Goal: Find specific page/section: Find specific page/section

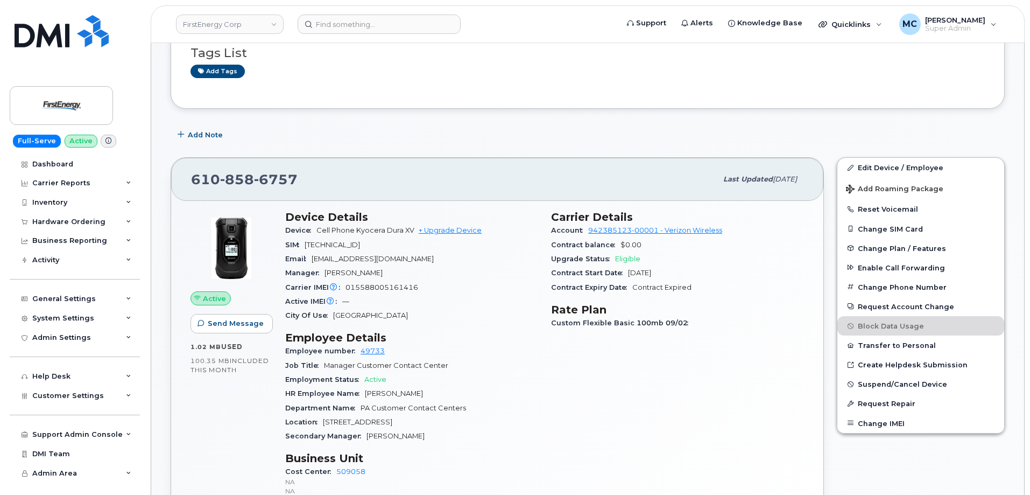
scroll to position [219, 0]
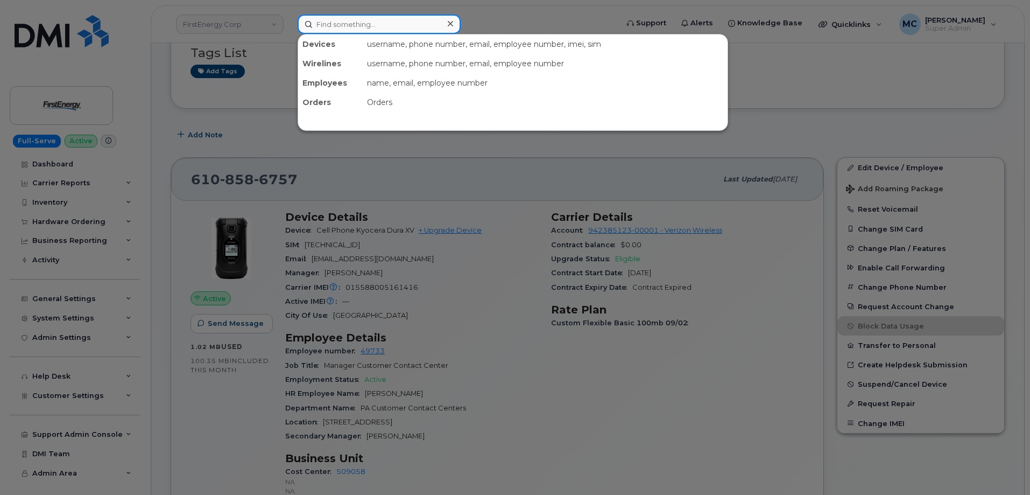
click at [383, 29] on input at bounding box center [379, 24] width 163 height 19
paste input "(330) 869-7990"
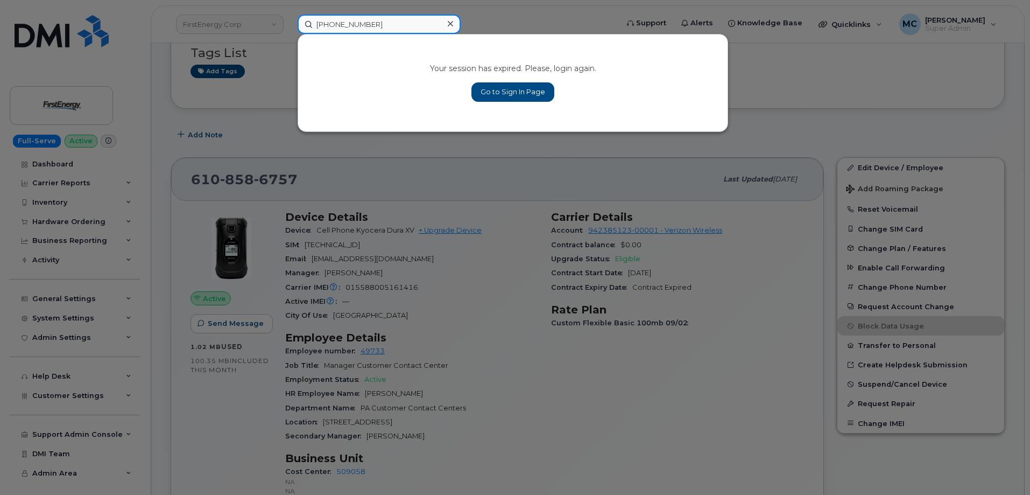
type input "(330) 869-7990"
click at [492, 93] on link "Go to Sign In Page" at bounding box center [512, 91] width 83 height 19
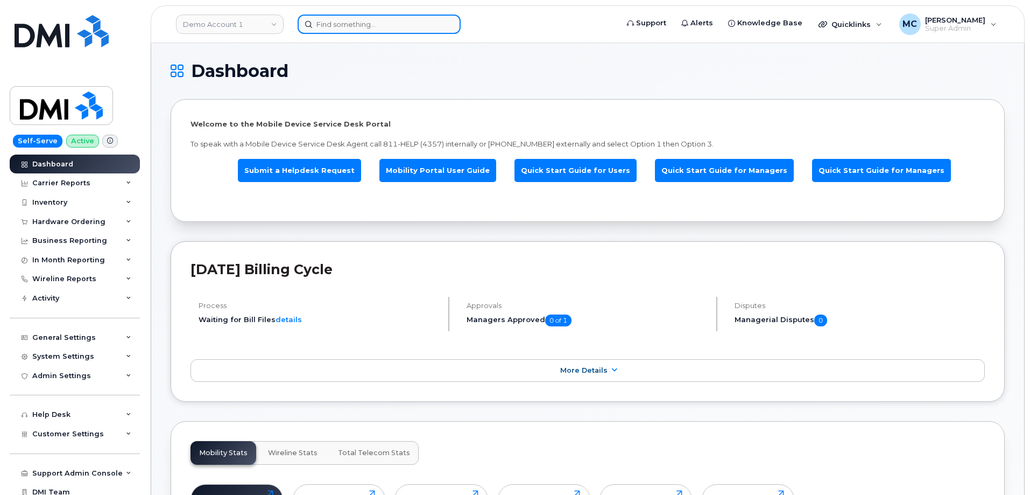
click at [385, 25] on input at bounding box center [379, 24] width 163 height 19
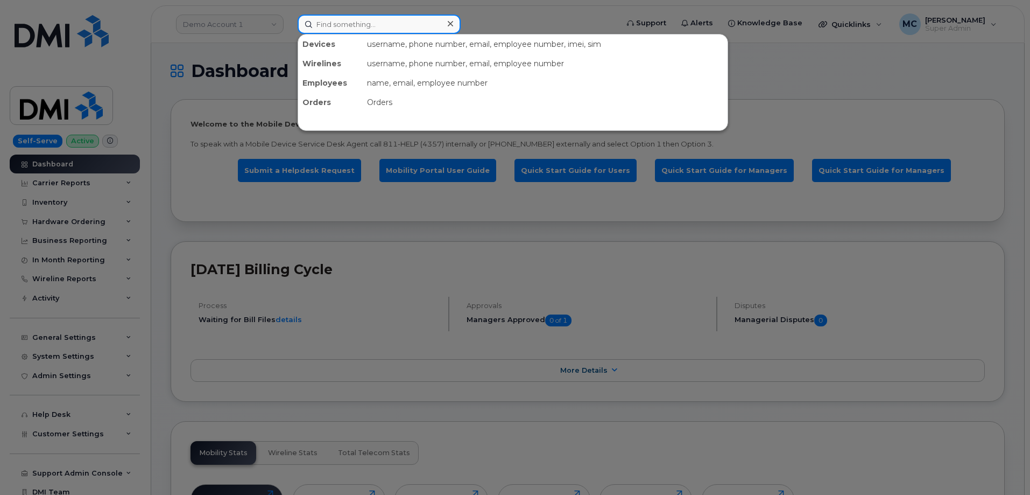
paste input "(330) 869-7990"
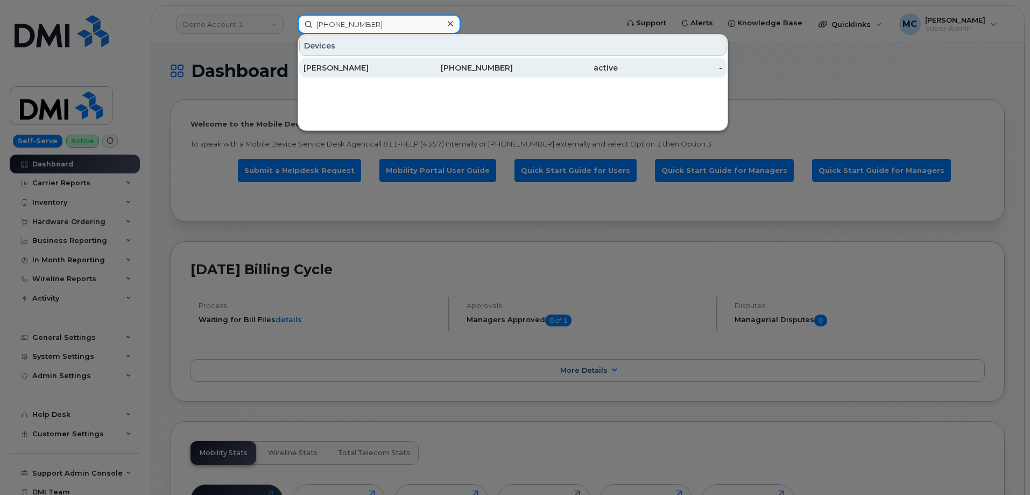
type input "(330) 869-7990"
click at [427, 70] on div "330-869-7990" at bounding box center [460, 67] width 105 height 11
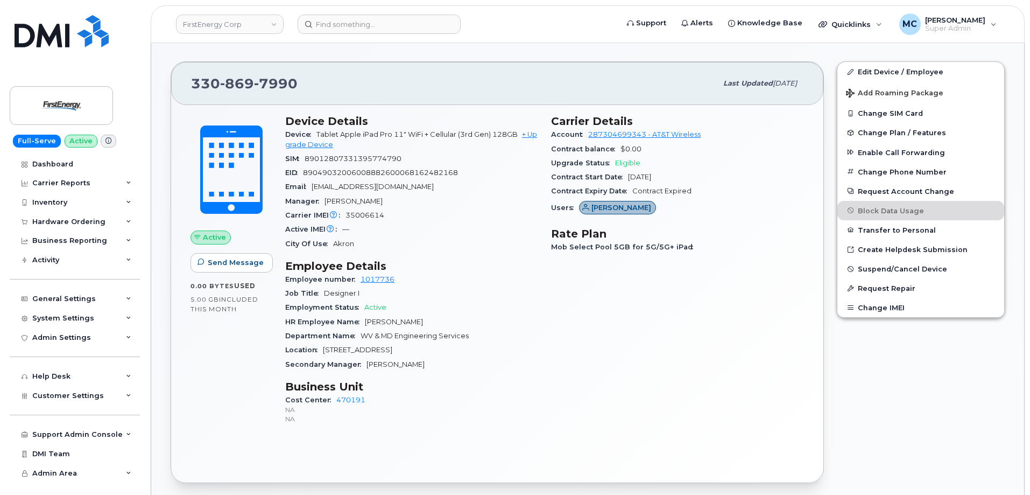
scroll to position [277, 0]
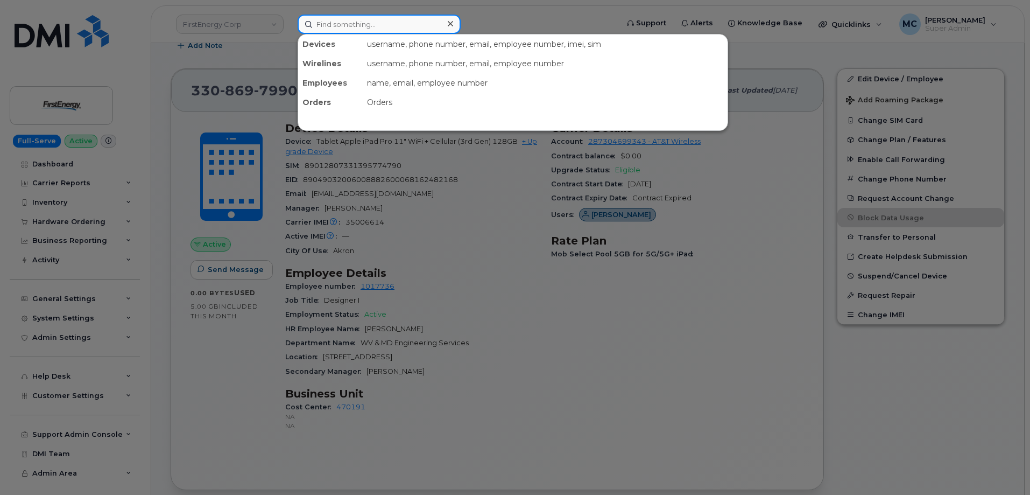
click at [396, 21] on input at bounding box center [379, 24] width 163 height 19
paste input "(440) 667-0070"
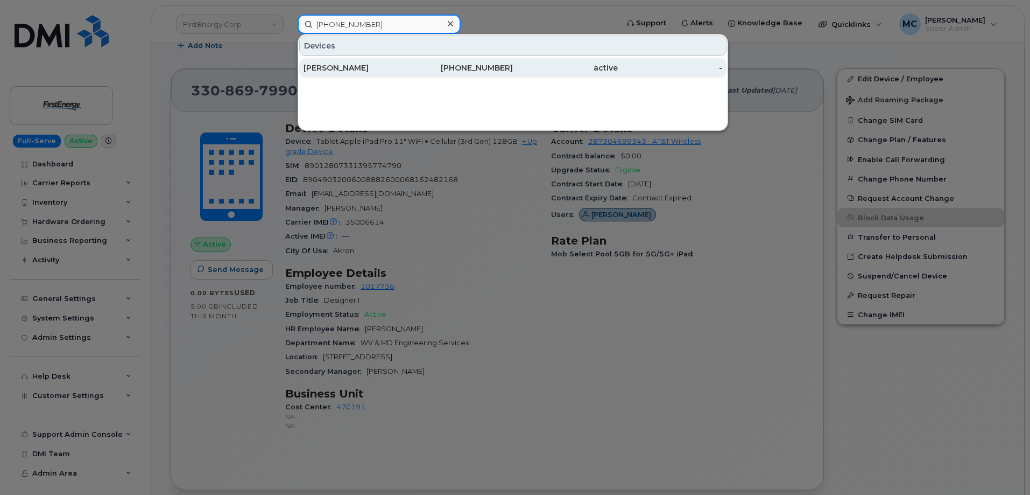
type input "(440) 667-0070"
click at [413, 72] on div "440-667-0070" at bounding box center [460, 67] width 105 height 11
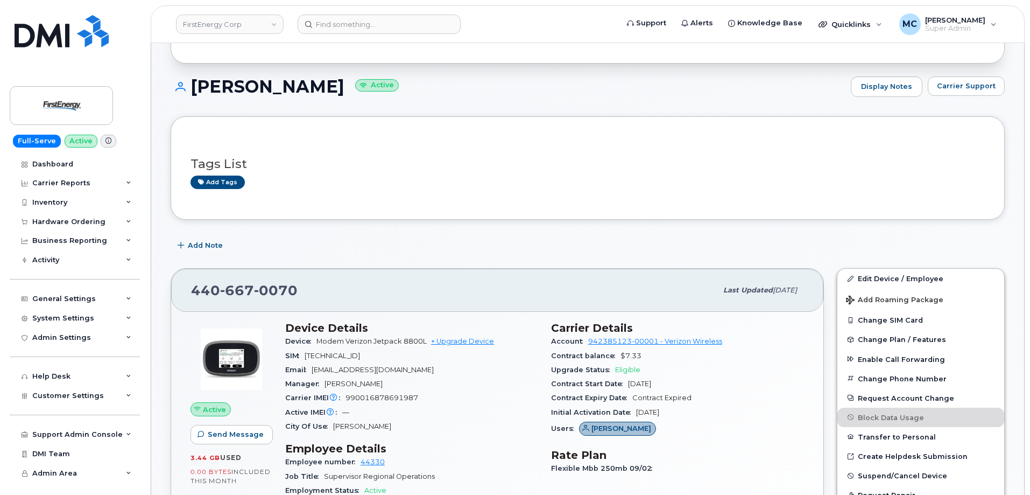
scroll to position [80, 0]
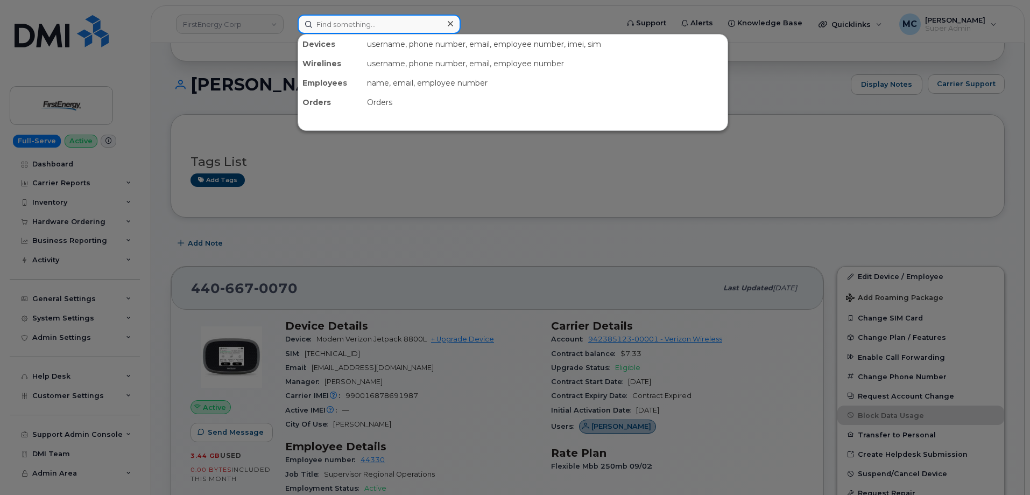
click at [398, 23] on input at bounding box center [379, 24] width 163 height 19
paste input "(440) 591-8467"
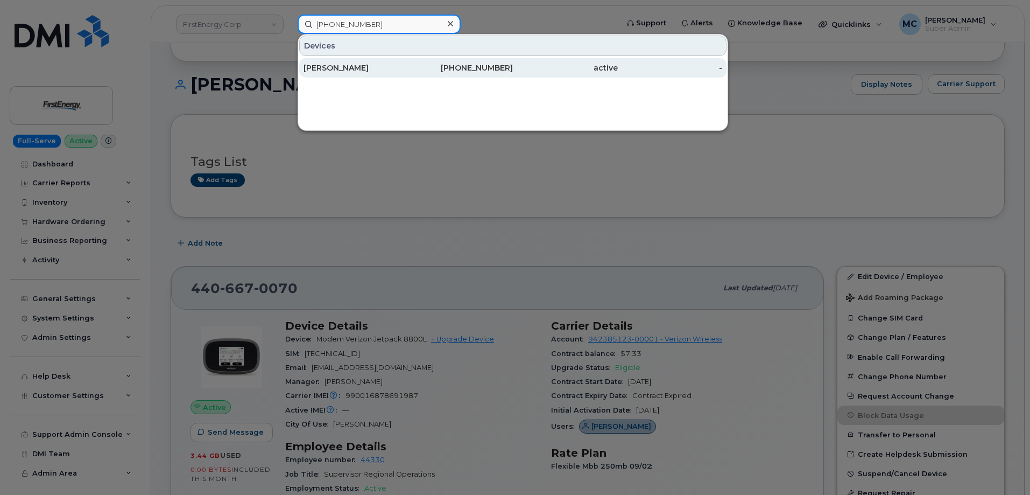
type input "(440) 591-8467"
click at [488, 69] on div "440-591-8467" at bounding box center [460, 67] width 105 height 11
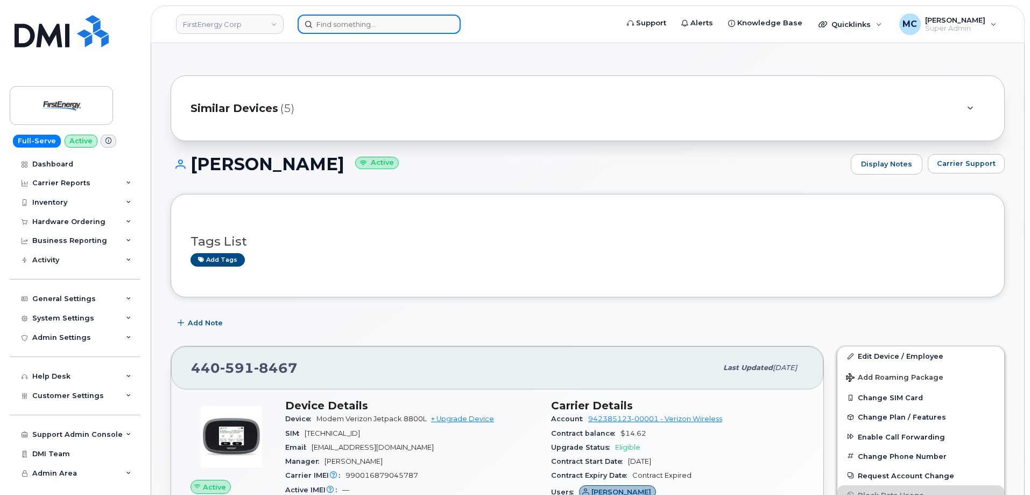
click at [396, 24] on input at bounding box center [379, 24] width 163 height 19
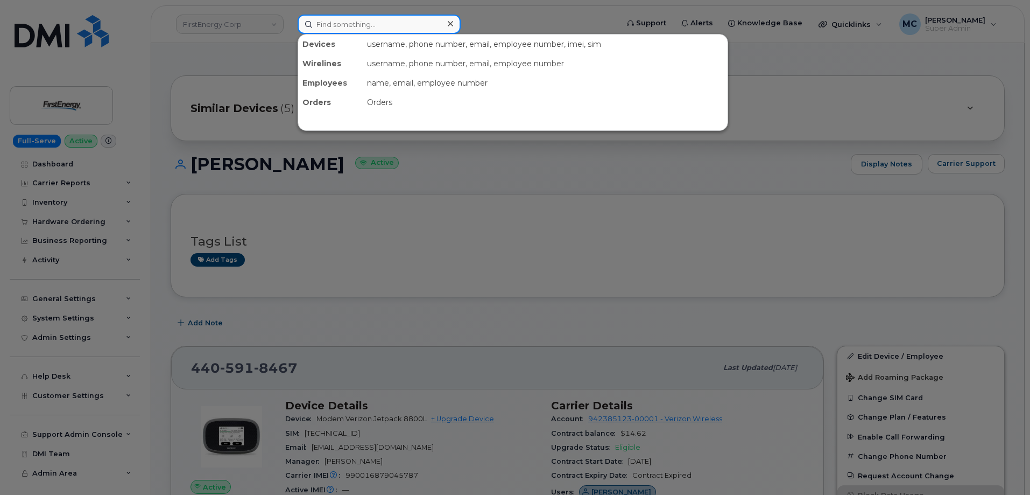
paste input "(440) 728-1179"
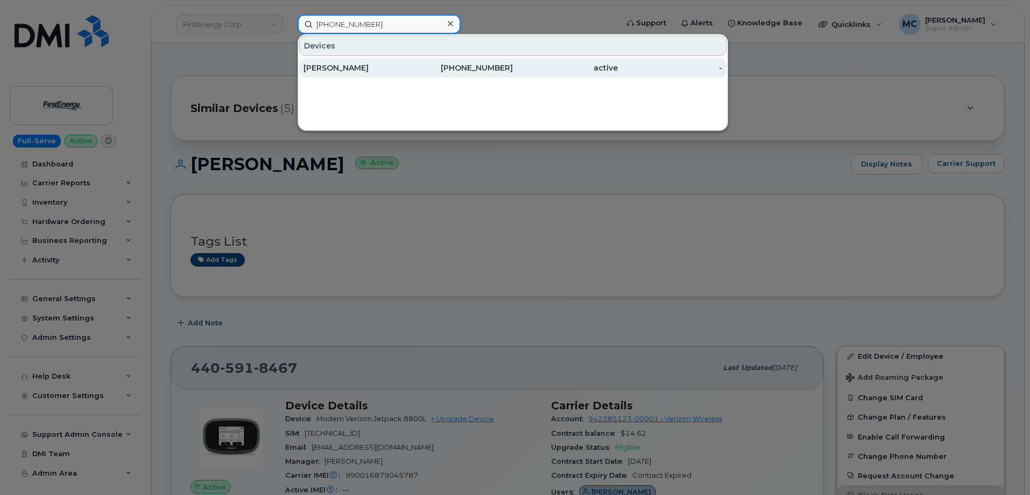
type input "(440) 728-1179"
click at [418, 75] on div "440-728-1179" at bounding box center [460, 67] width 105 height 19
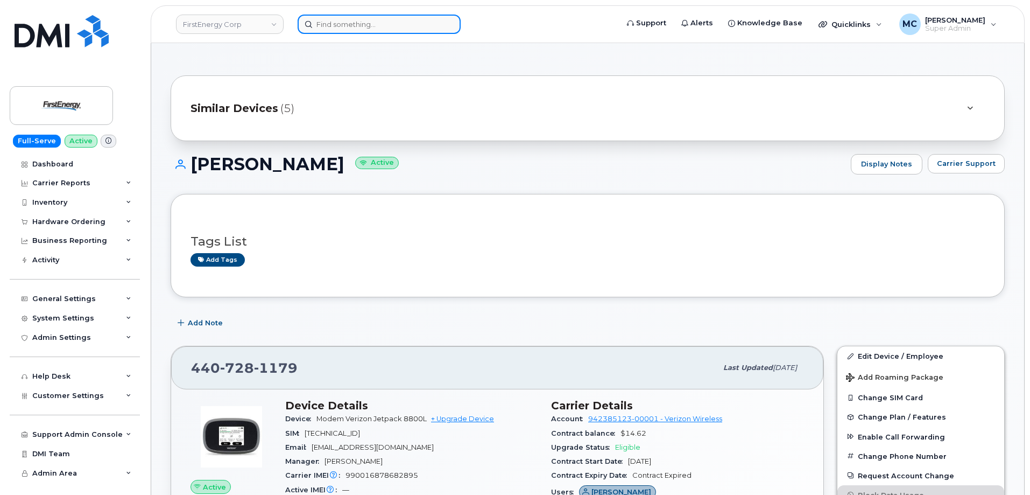
click at [437, 26] on input at bounding box center [379, 24] width 163 height 19
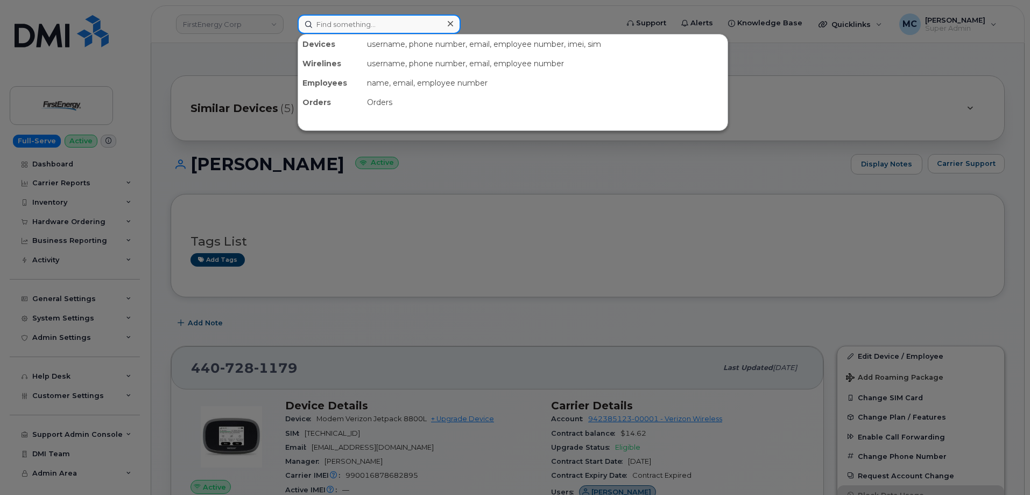
paste input "(440) 862-3228"
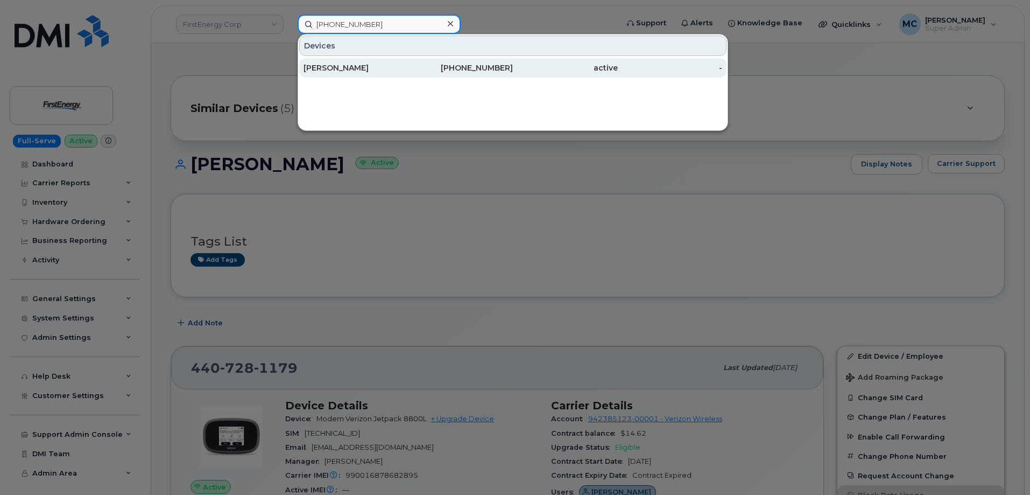
type input "(440) 862-3228"
click at [457, 70] on div "440-862-3228" at bounding box center [460, 67] width 105 height 11
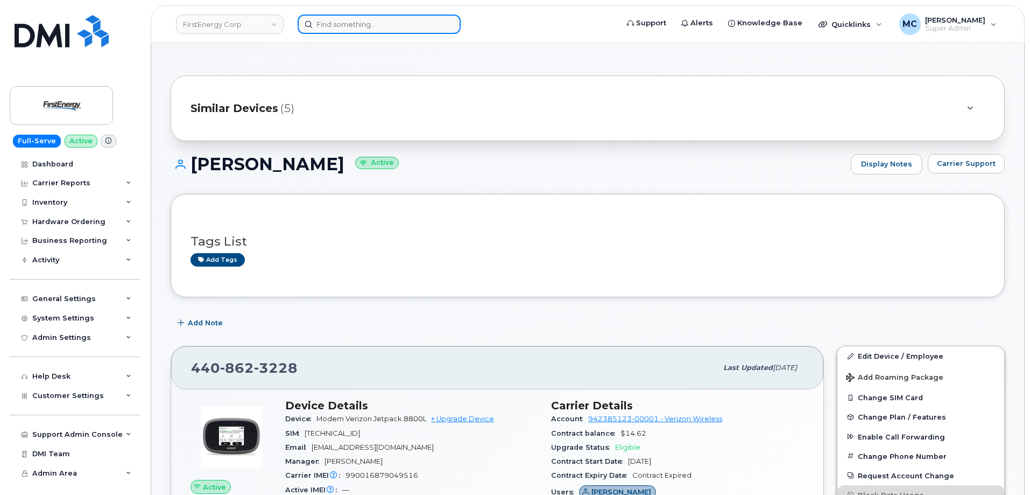
click at [408, 18] on input at bounding box center [379, 24] width 163 height 19
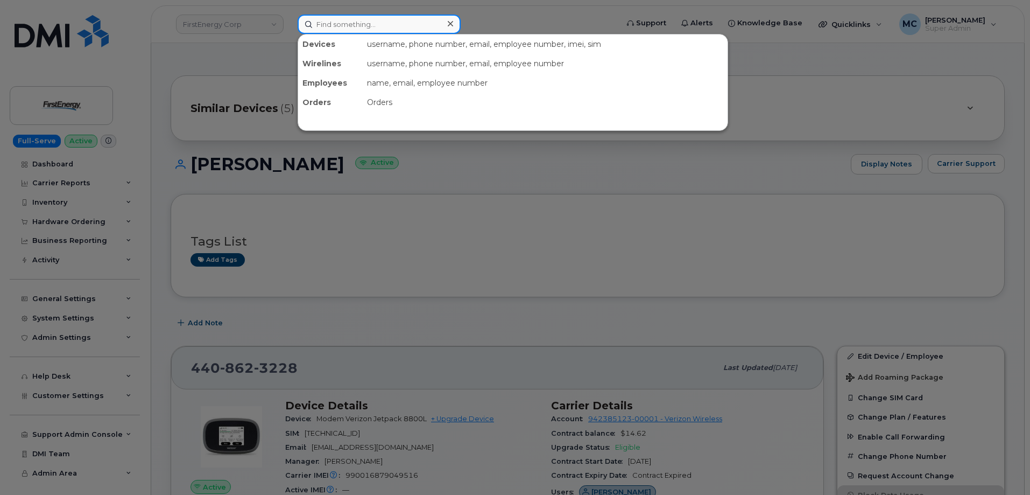
paste input "[PHONE_NUMBER]"
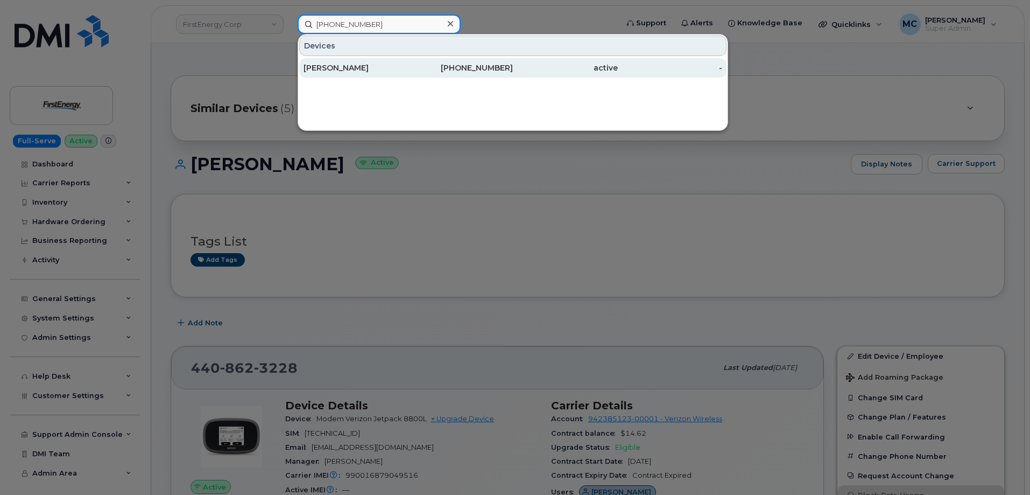
type input "[PHONE_NUMBER]"
click at [441, 69] on div "330-203-7432" at bounding box center [460, 67] width 105 height 11
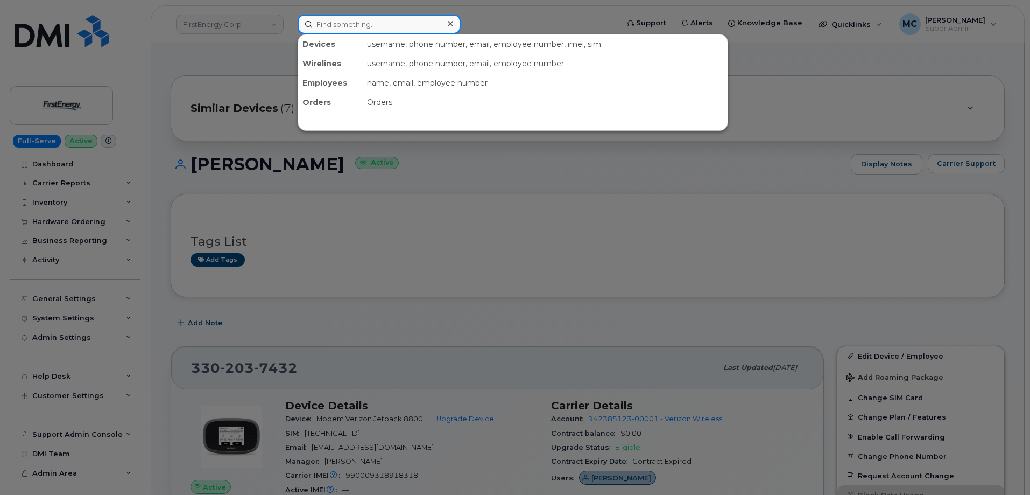
click at [381, 26] on input at bounding box center [379, 24] width 163 height 19
paste input "(330) 203-7497"
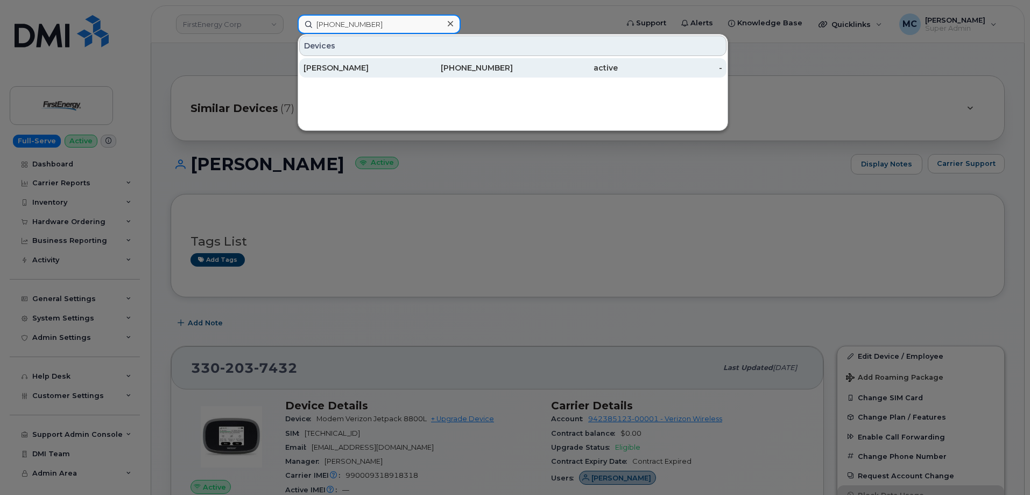
type input "(330) 203-7497"
click at [400, 67] on div "David K Knepper" at bounding box center [356, 67] width 105 height 11
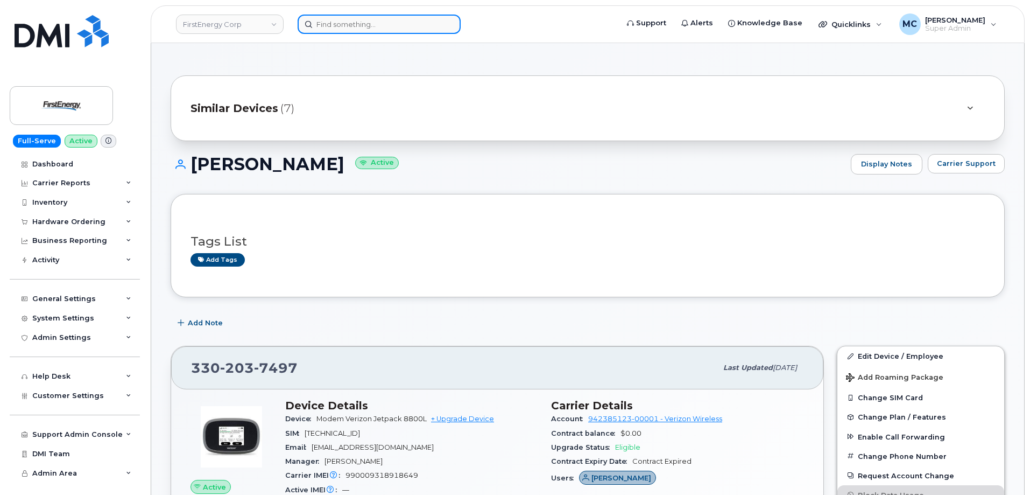
click at [412, 26] on input at bounding box center [379, 24] width 163 height 19
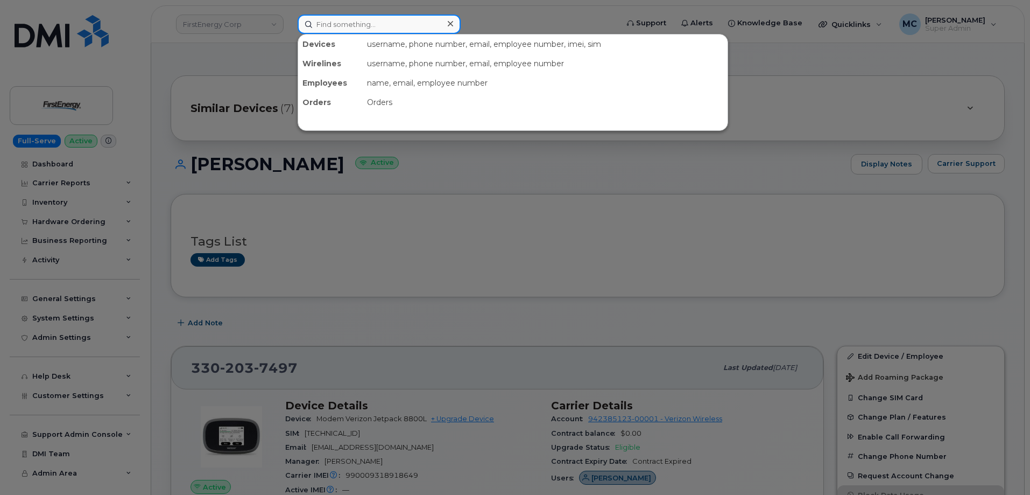
paste input "(835) 242-7643"
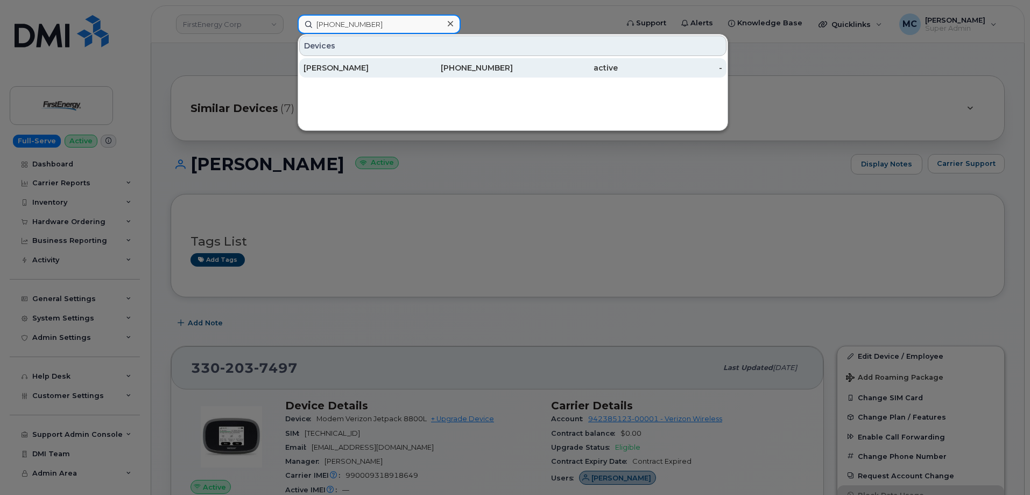
type input "(835) 242-7643"
click at [421, 65] on div "835-242-7643" at bounding box center [460, 67] width 105 height 11
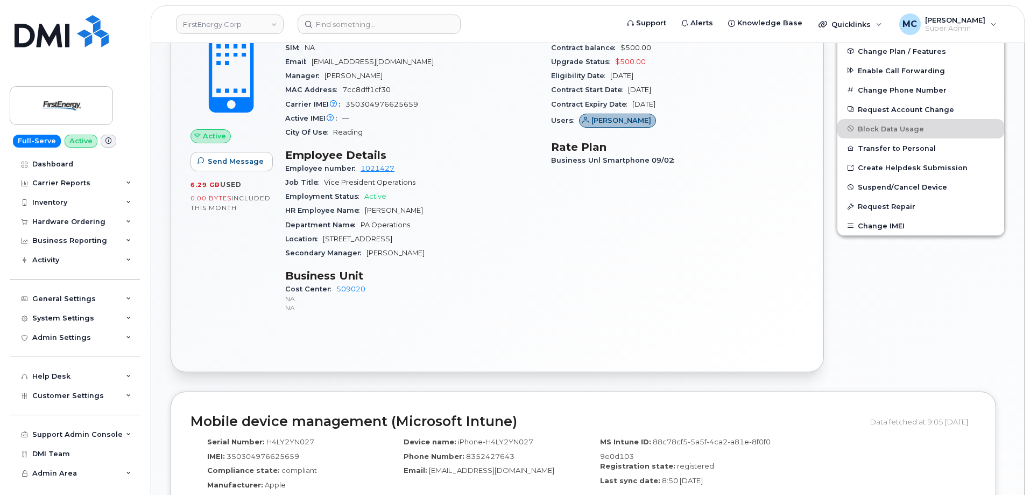
scroll to position [291, 0]
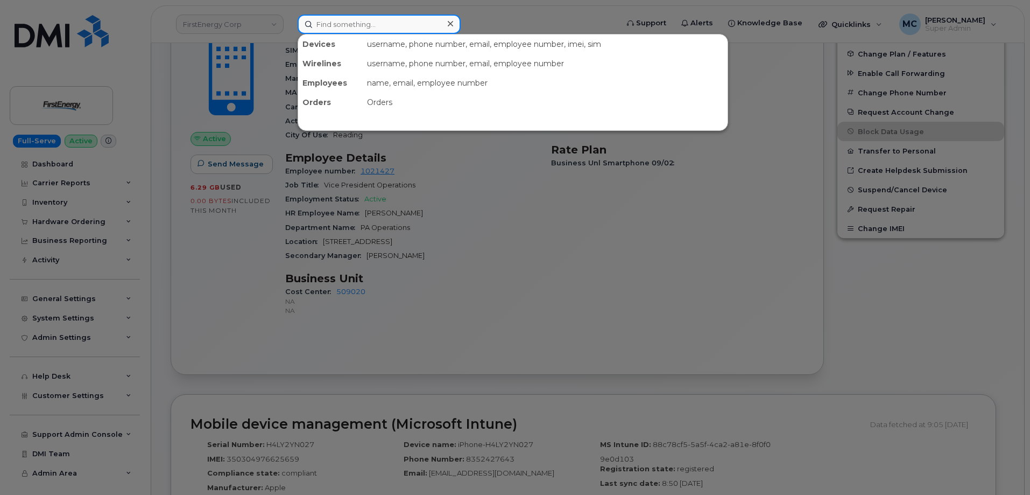
click at [386, 20] on input at bounding box center [379, 24] width 163 height 19
paste input "(330) 388-6273"
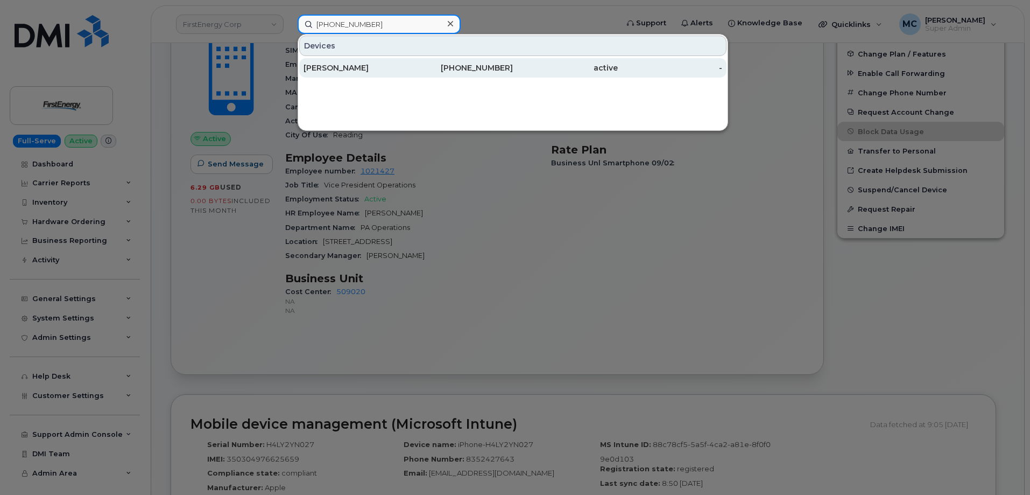
type input "(330) 388-6273"
click at [413, 70] on div "330-388-6273" at bounding box center [460, 67] width 105 height 11
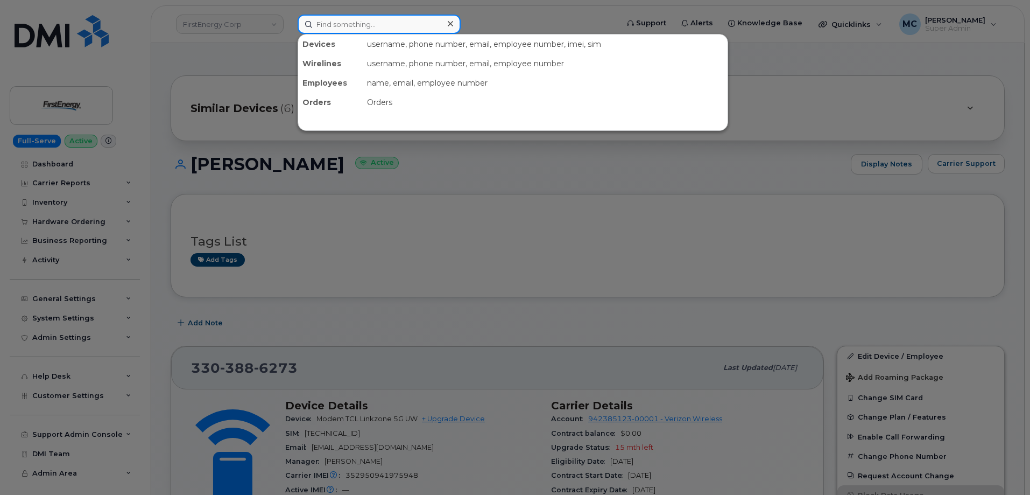
click at [379, 28] on input at bounding box center [379, 24] width 163 height 19
paste input "[PHONE_NUMBER]"
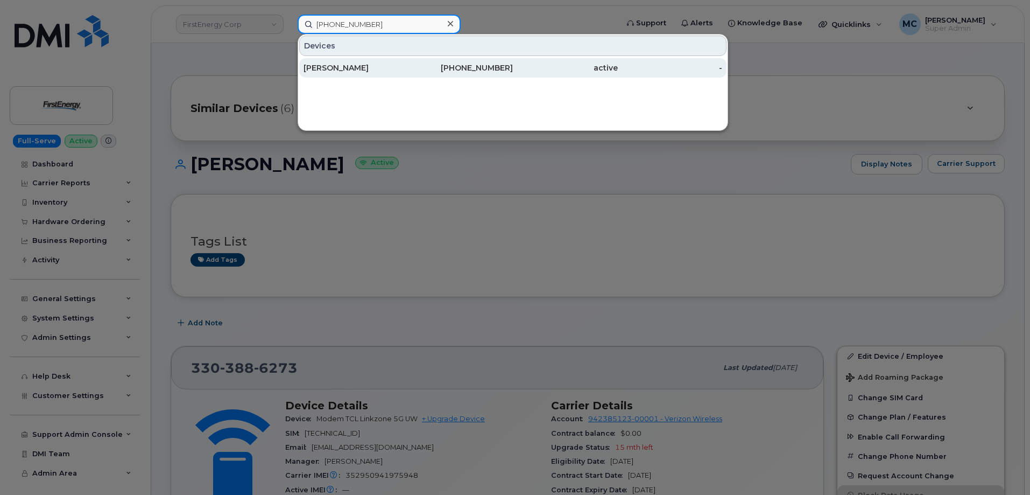
type input "[PHONE_NUMBER]"
click at [405, 68] on div "[PERSON_NAME]" at bounding box center [356, 67] width 105 height 11
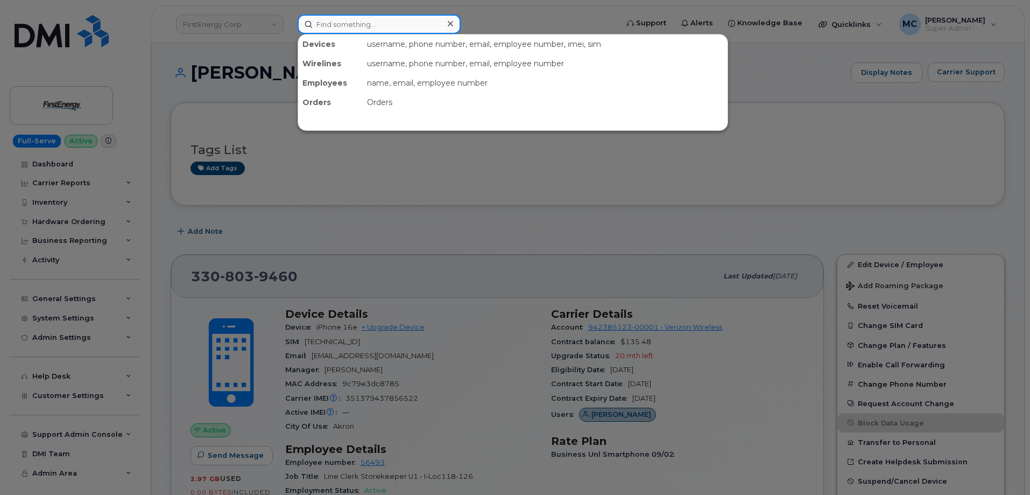
click at [407, 24] on input at bounding box center [379, 24] width 163 height 19
paste input "(330) 803-9460"
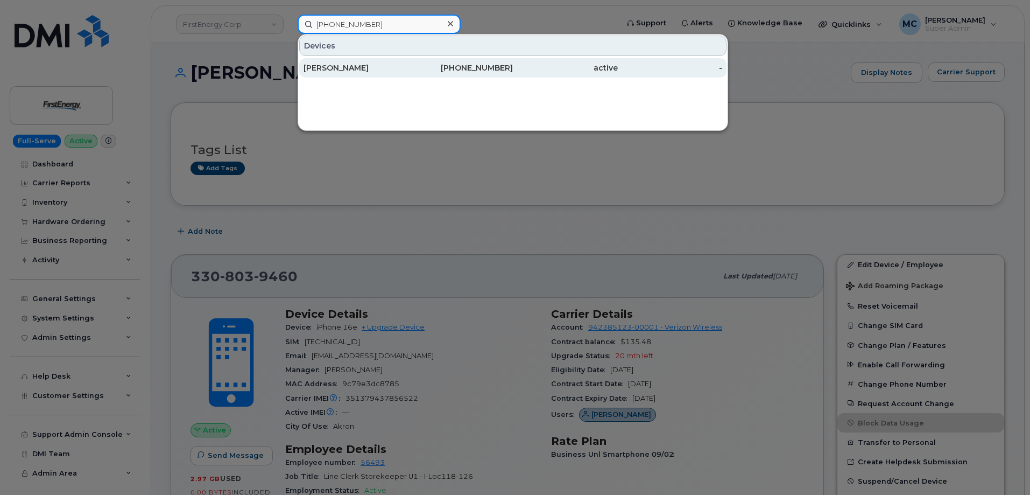
type input "(330) 803-9460"
click at [413, 70] on div "330-803-9460" at bounding box center [460, 67] width 105 height 11
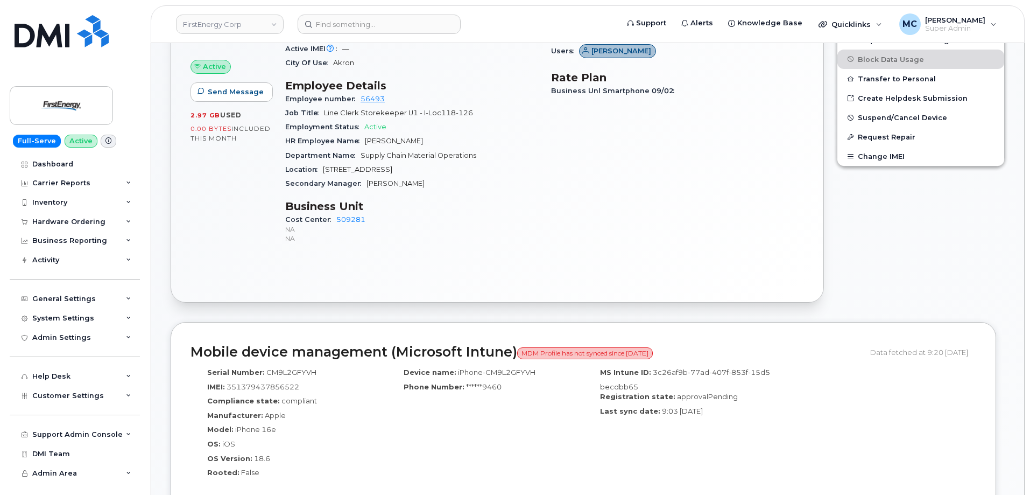
scroll to position [358, 0]
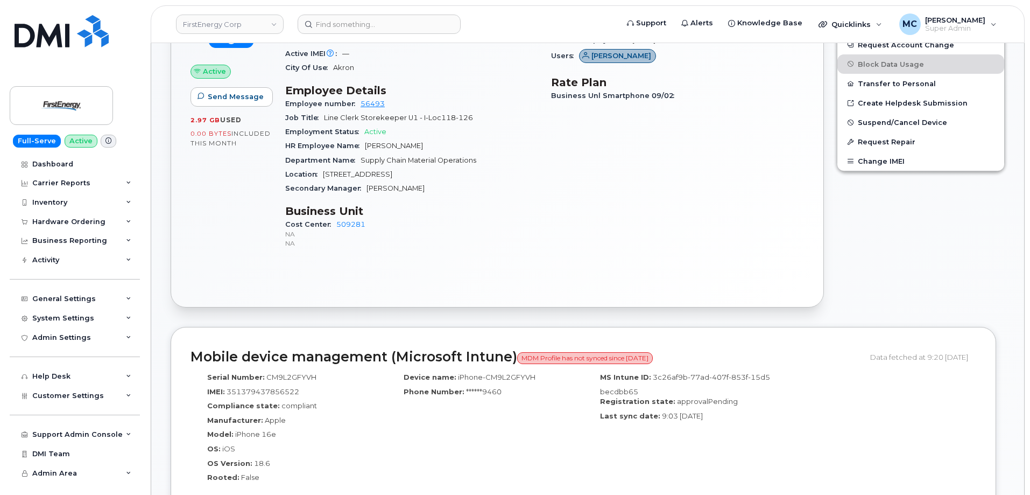
click at [890, 234] on div "Edit Device / Employee Add Roaming Package Reset Voicemail Change SIM Card Chan…" at bounding box center [920, 101] width 181 height 425
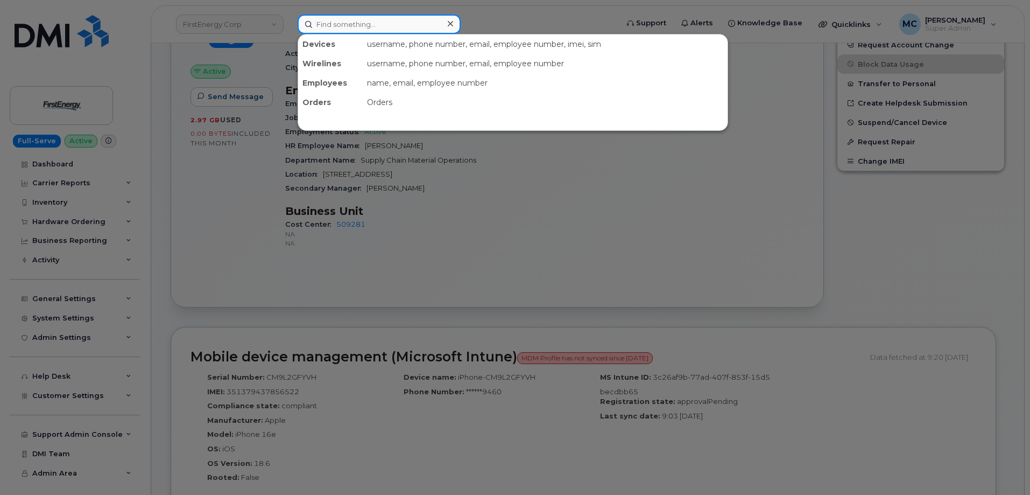
click at [381, 24] on input at bounding box center [379, 24] width 163 height 19
paste input "(330) 316-7138"
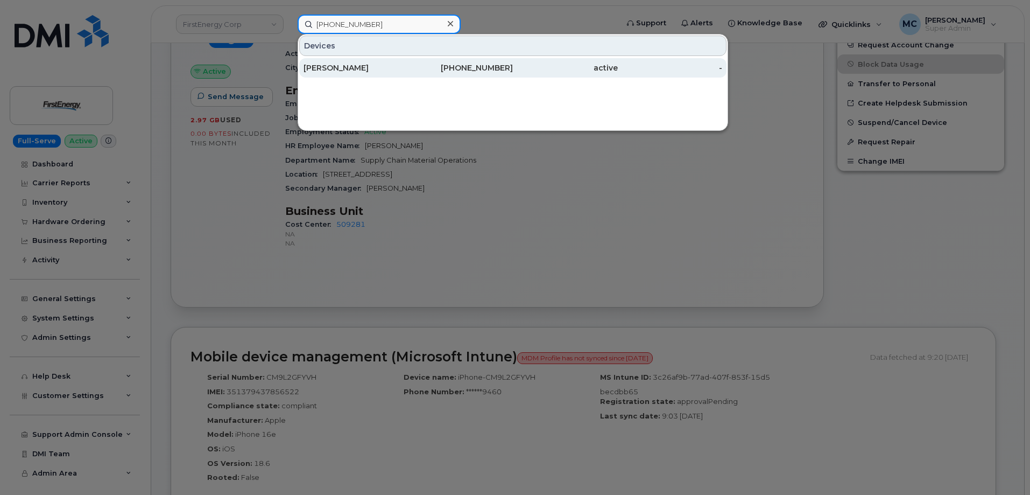
type input "(330) 316-7138"
click at [429, 70] on div "330-316-7138" at bounding box center [460, 67] width 105 height 11
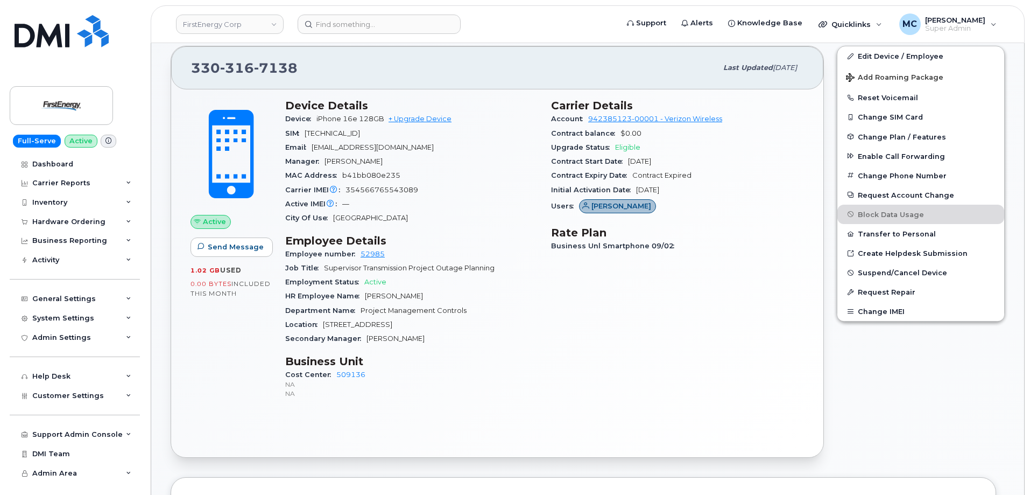
scroll to position [206, 0]
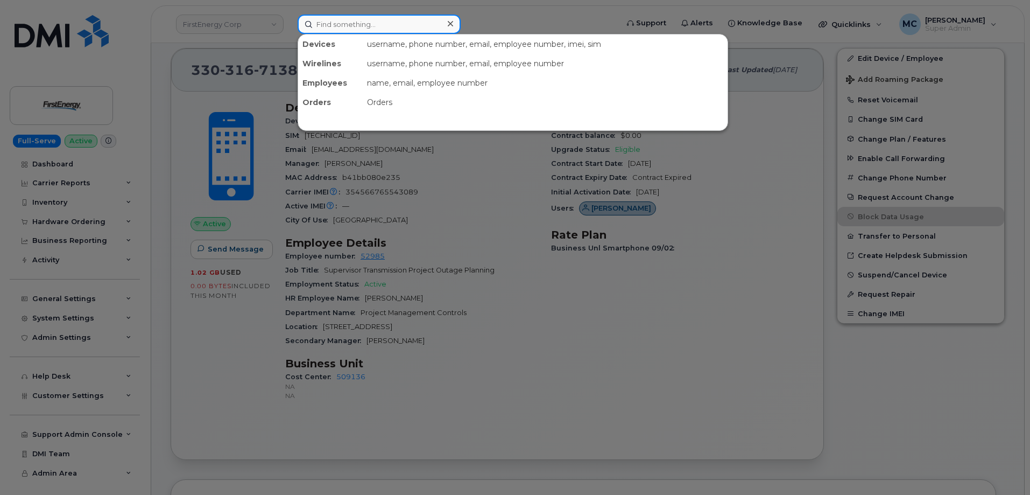
click at [427, 27] on input at bounding box center [379, 24] width 163 height 19
paste input "(814) 809-4943"
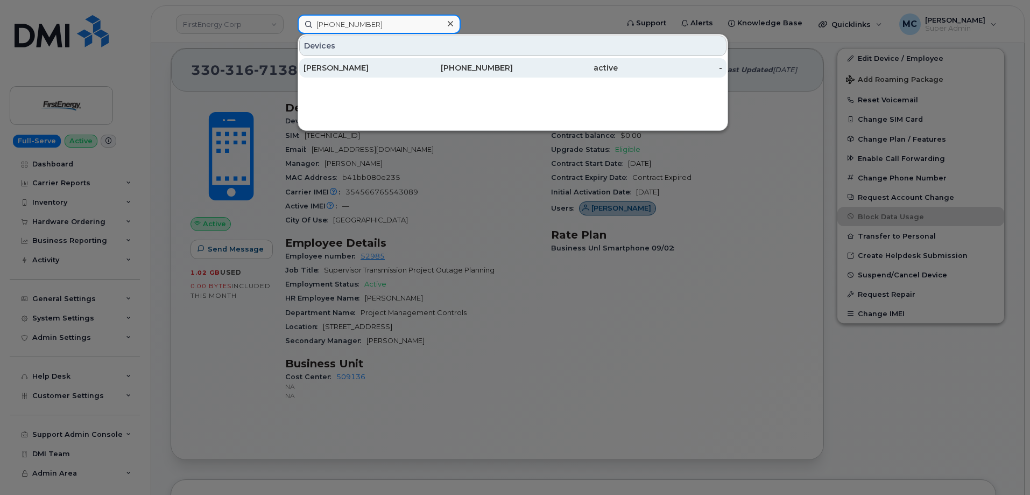
type input "(814) 809-4943"
click at [437, 70] on div "814-809-4943" at bounding box center [460, 67] width 105 height 11
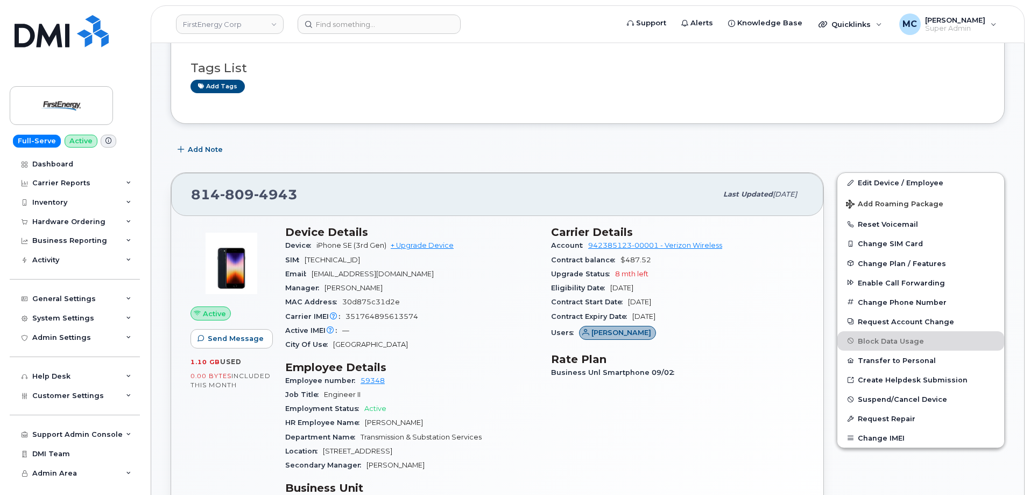
scroll to position [185, 0]
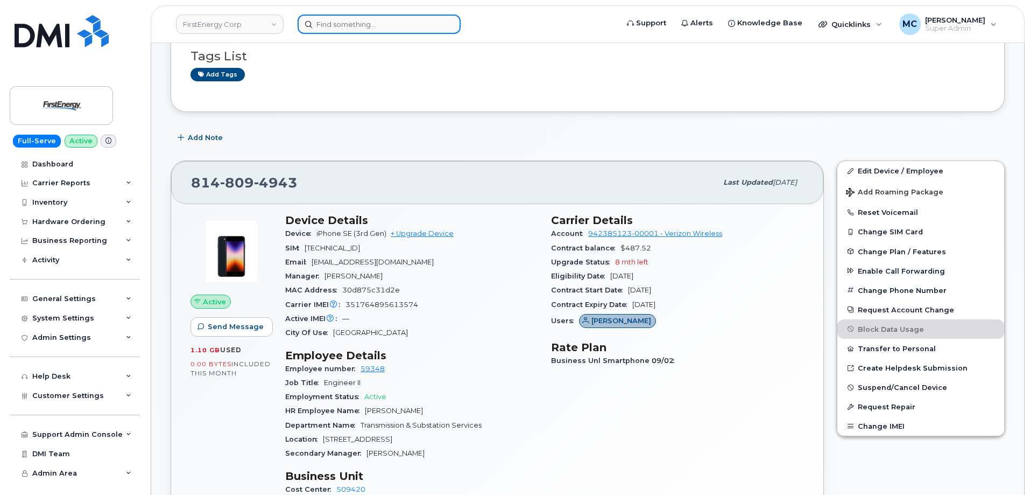
click at [415, 29] on input at bounding box center [379, 24] width 163 height 19
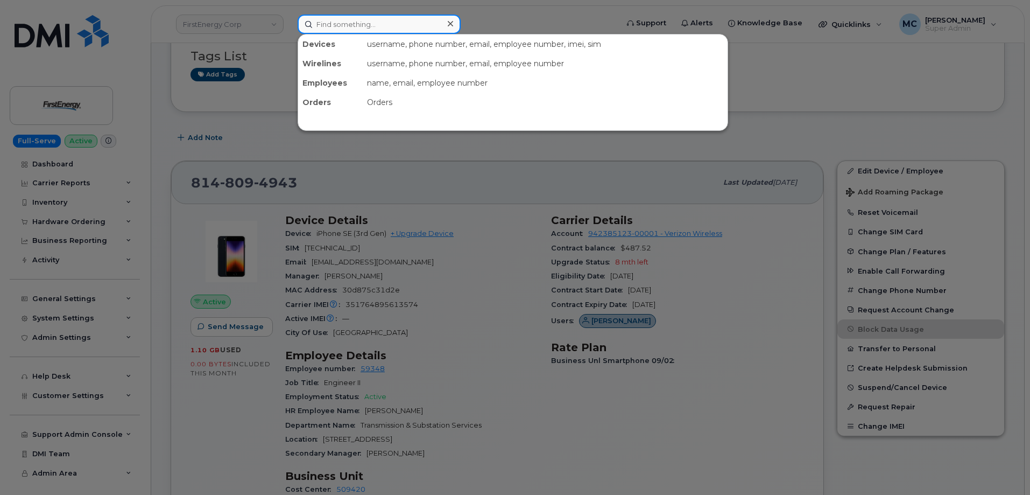
paste input "[PHONE_NUMBER]"
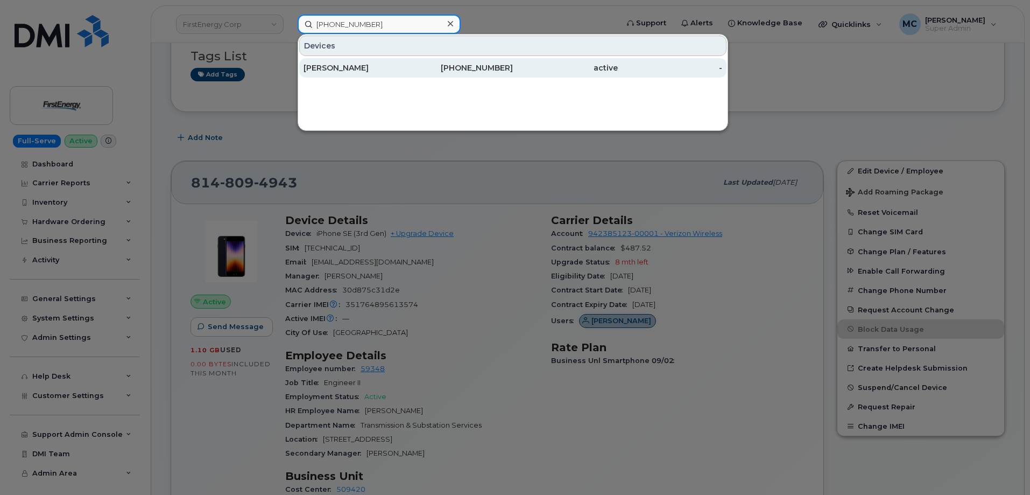
type input "[PHONE_NUMBER]"
click at [421, 69] on div "[PHONE_NUMBER]" at bounding box center [460, 67] width 105 height 11
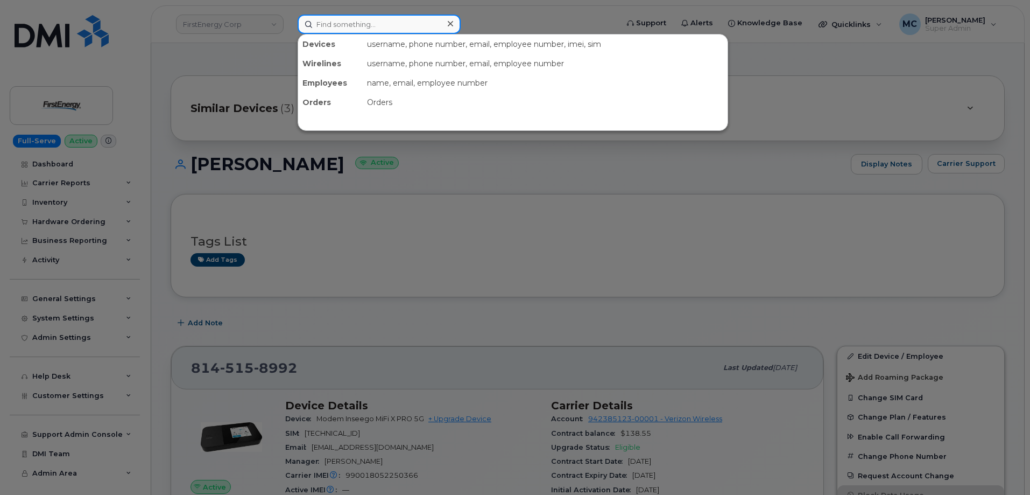
click at [406, 25] on input at bounding box center [379, 24] width 163 height 19
paste input "(878) 214-1939"
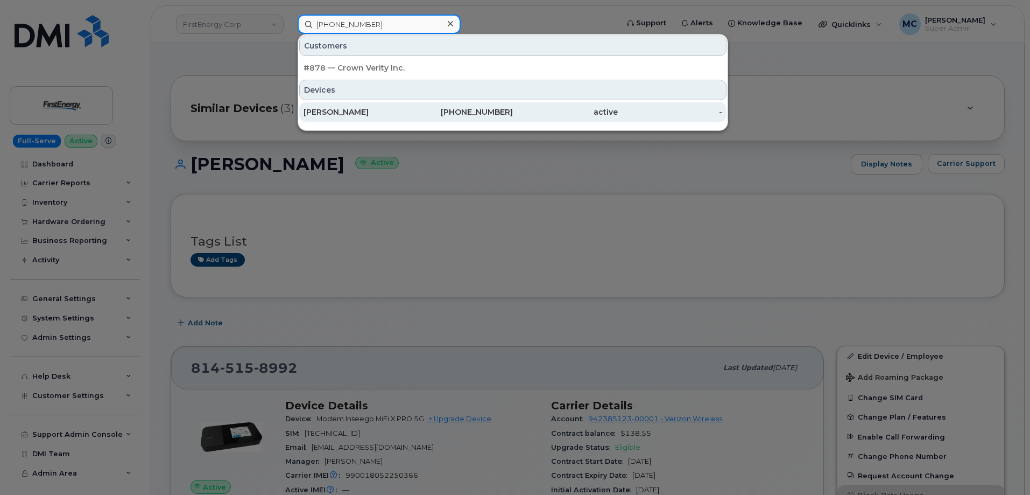
type input "(878) 214-1939"
click at [420, 109] on div "878-214-1939" at bounding box center [460, 112] width 105 height 11
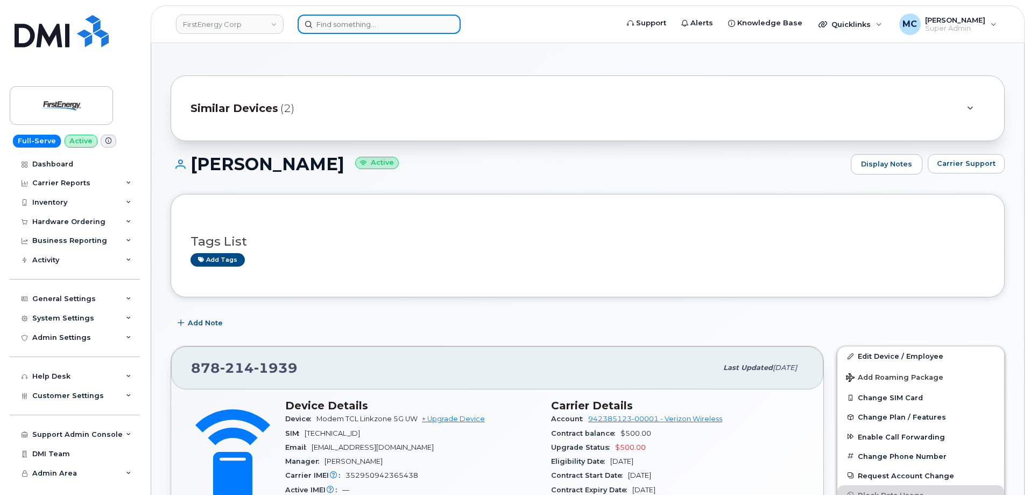
click at [408, 23] on input at bounding box center [379, 24] width 163 height 19
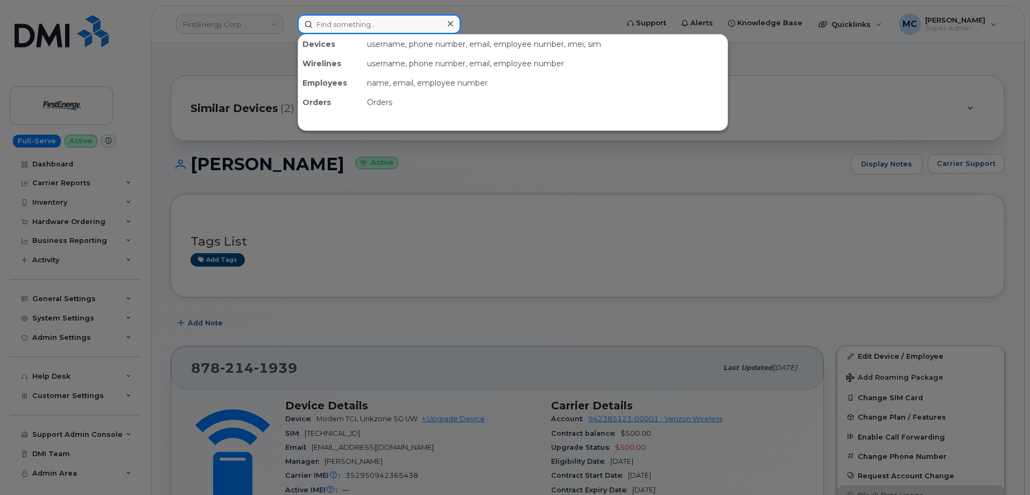
paste input "(216) 924-4155"
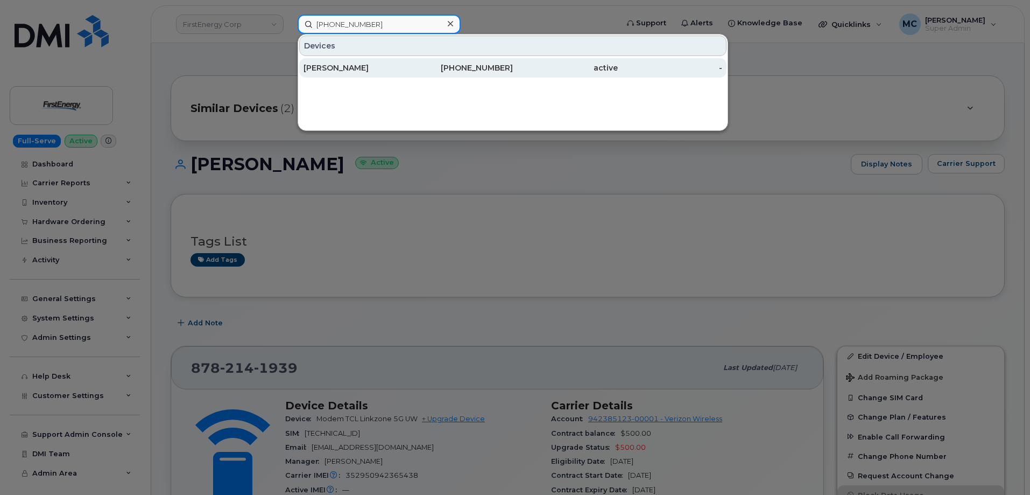
type input "(216) 924-4155"
click at [402, 68] on div "Theodore R Gherian" at bounding box center [356, 67] width 105 height 11
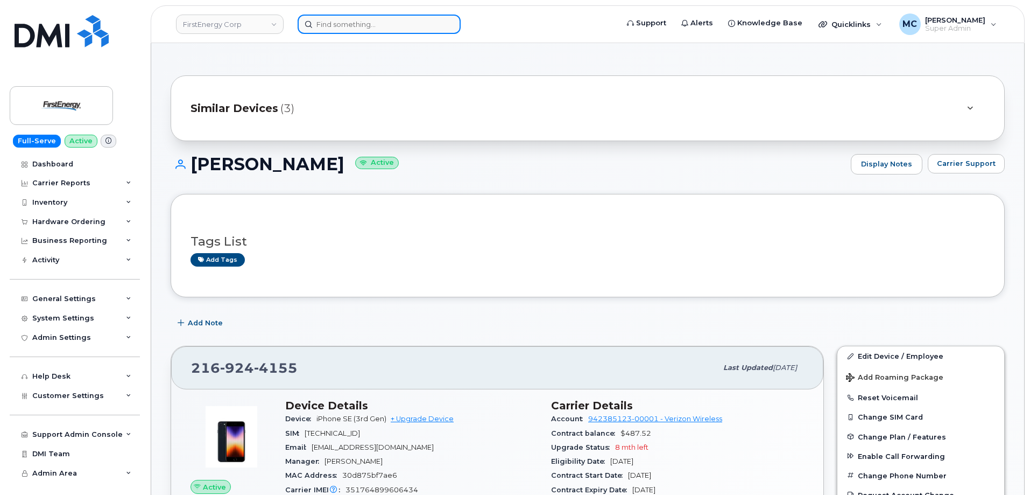
click at [437, 24] on input at bounding box center [379, 24] width 163 height 19
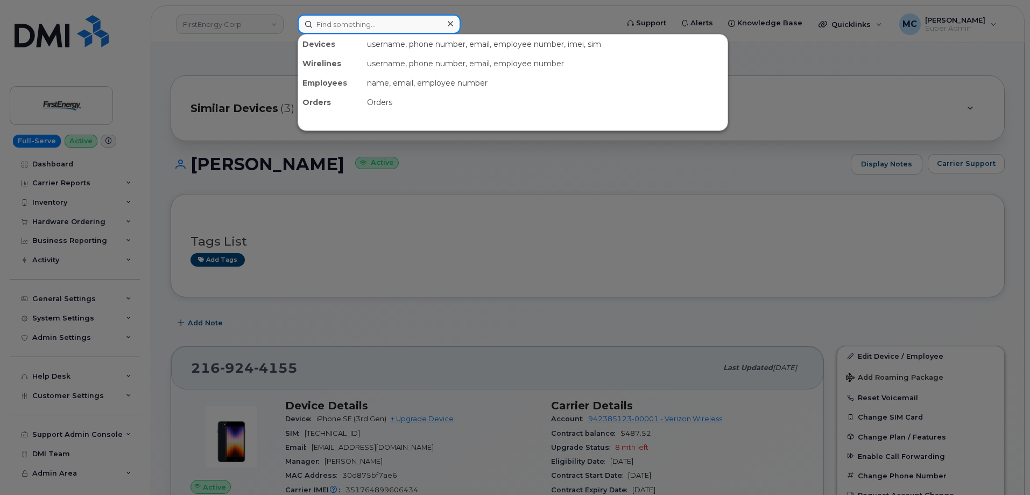
paste input "RITM0249522"
type input "RITM0249522"
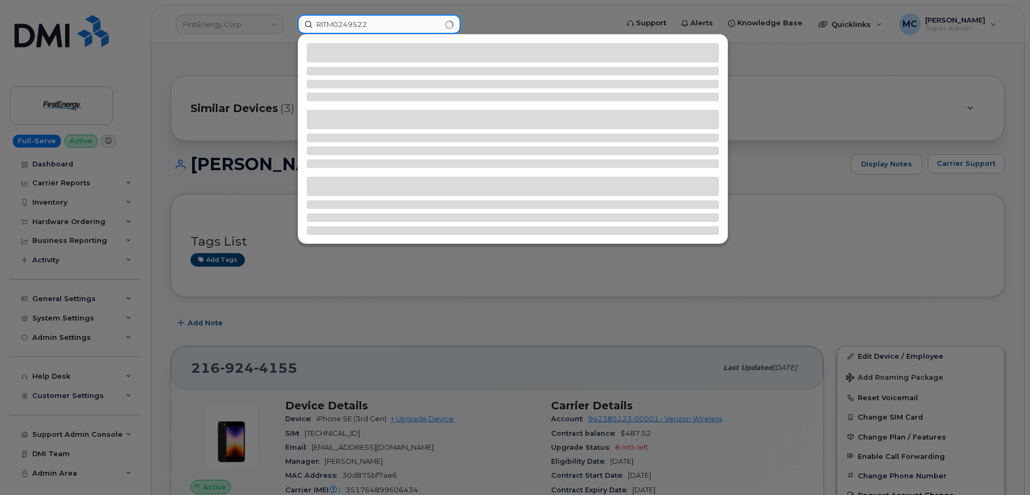
drag, startPoint x: 437, startPoint y: 24, endPoint x: 213, endPoint y: 24, distance: 223.9
click at [289, 24] on div "RITM0249522" at bounding box center [454, 24] width 330 height 19
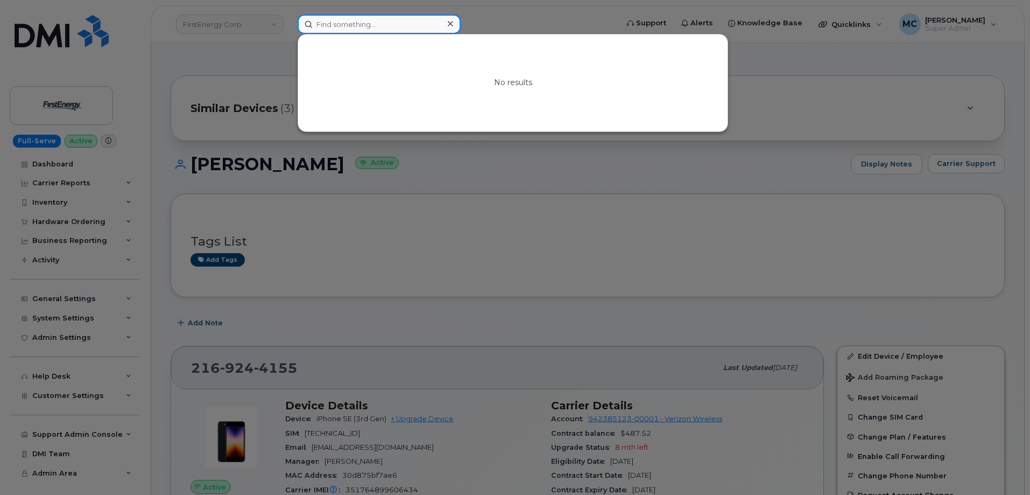
paste input "(440) 645-5054"
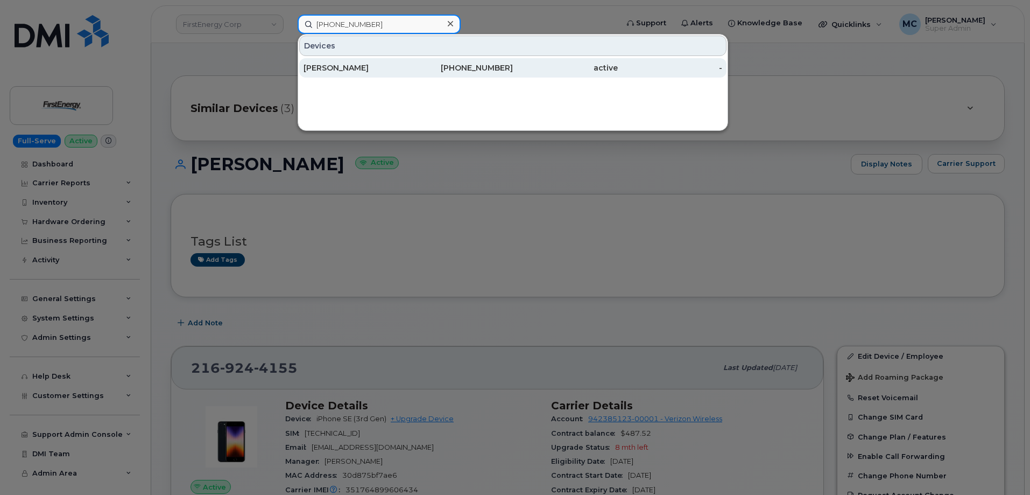
type input "(440) 645-5054"
click at [427, 68] on div "440-645-5054" at bounding box center [460, 67] width 105 height 11
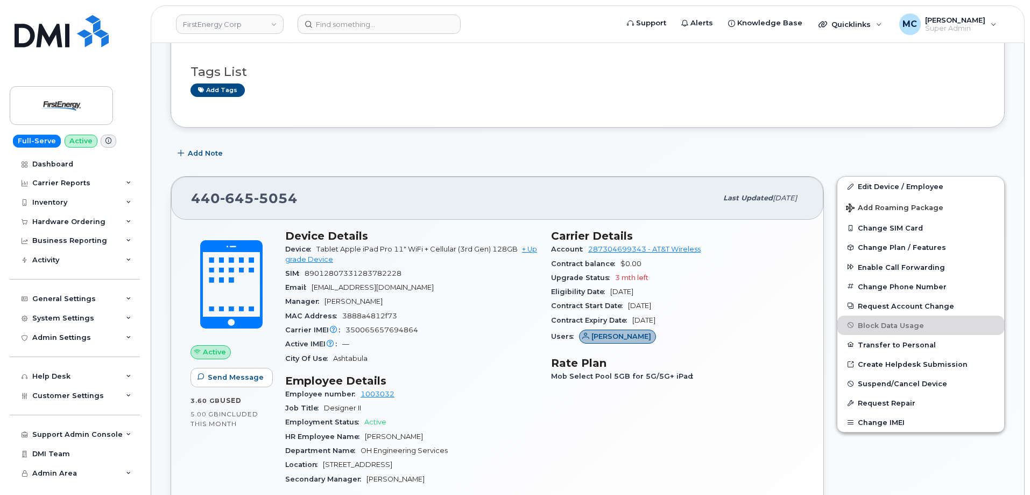
scroll to position [165, 0]
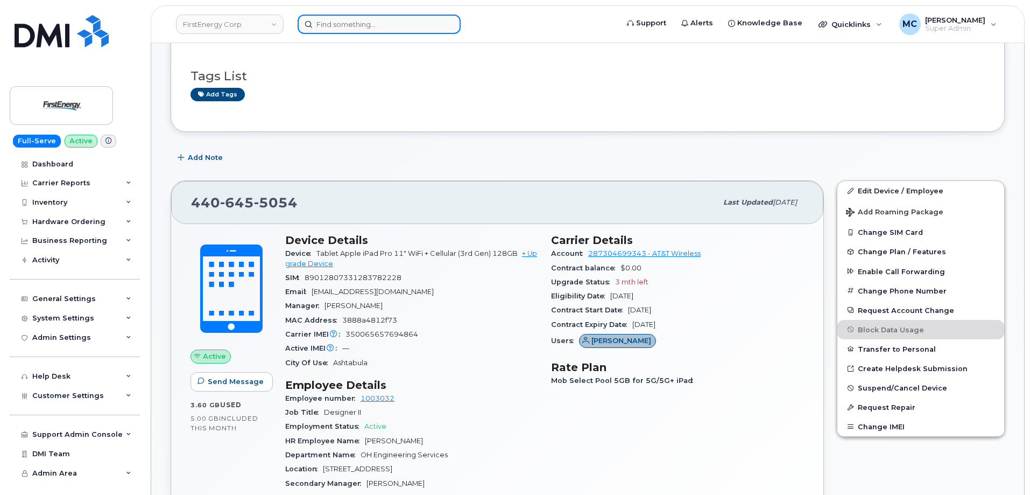
click at [436, 23] on input at bounding box center [379, 24] width 163 height 19
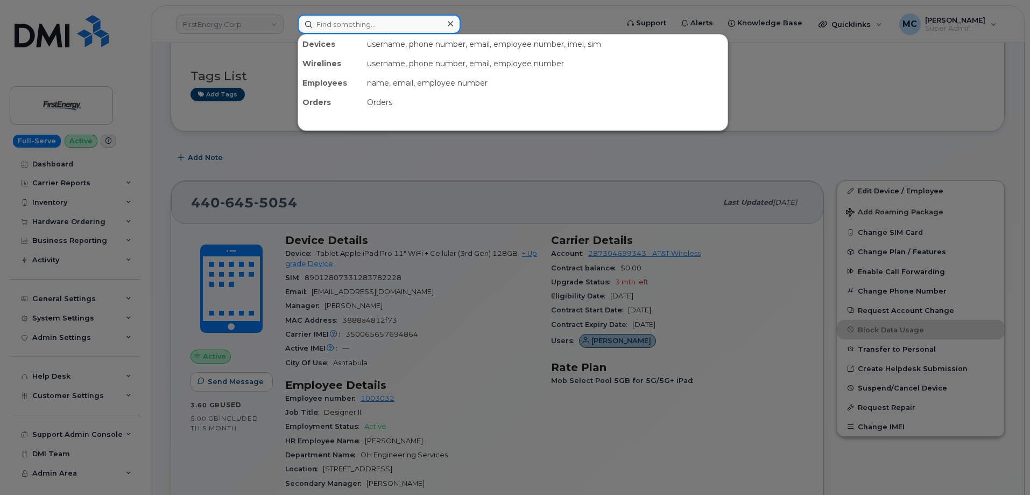
paste input "[PHONE_NUMBER]"
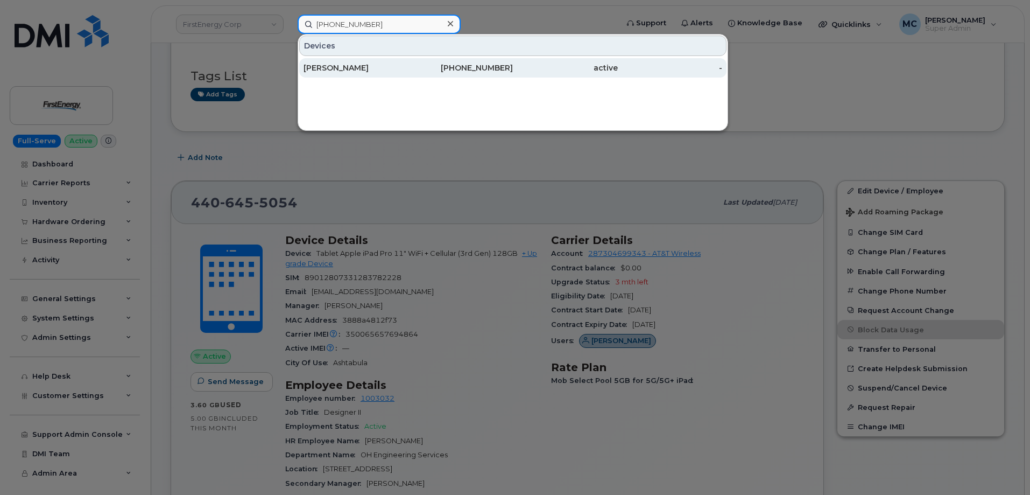
type input "[PHONE_NUMBER]"
click at [438, 68] on div "[PHONE_NUMBER]" at bounding box center [460, 67] width 105 height 11
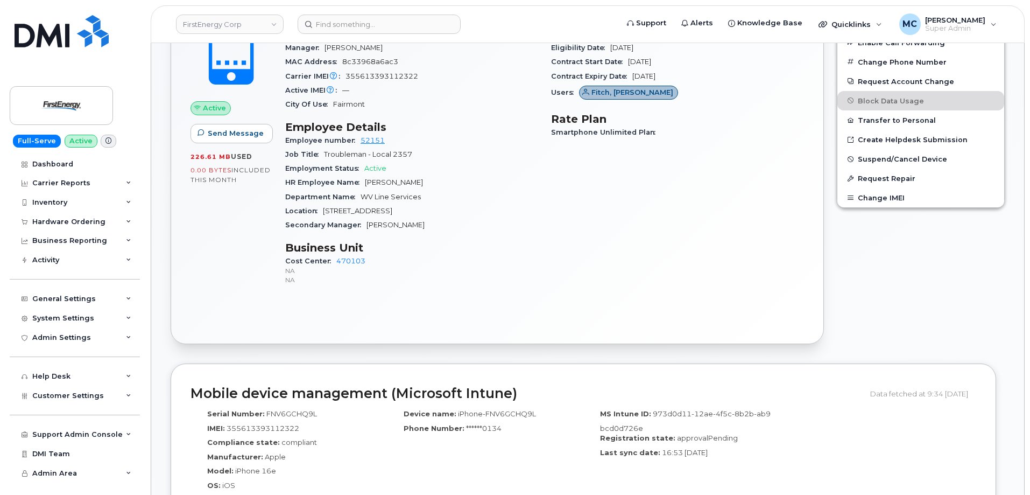
scroll to position [324, 0]
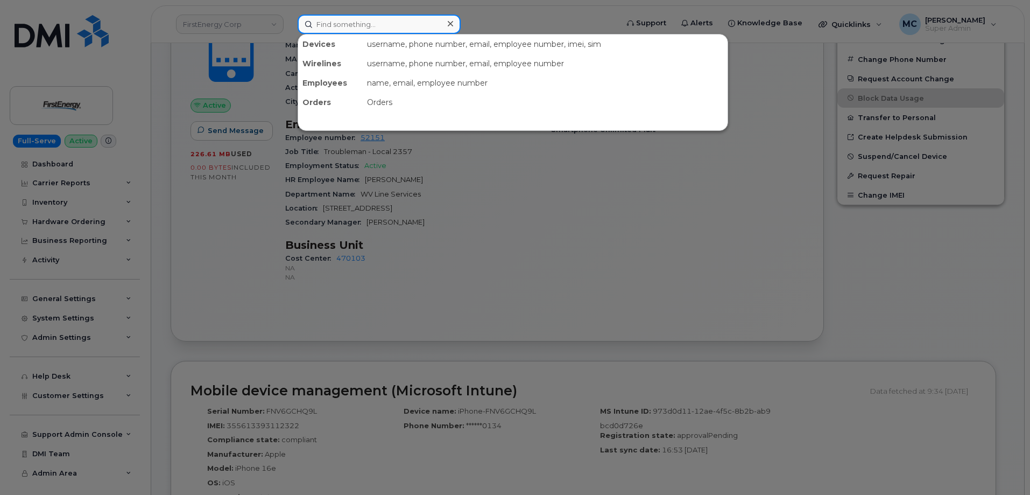
click at [383, 31] on input at bounding box center [379, 24] width 163 height 19
paste input "(330) 803-9460"
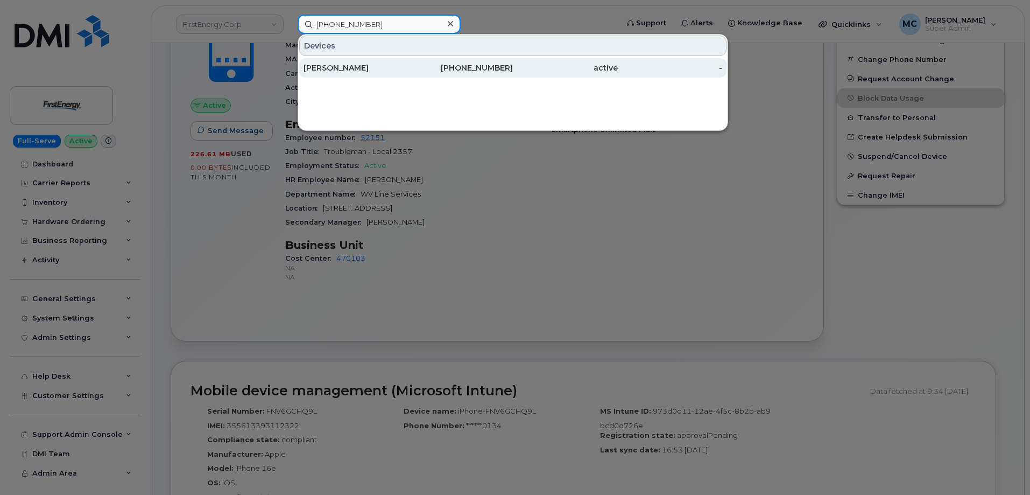
type input "(330) 803-9460"
click at [418, 69] on div "330-803-9460" at bounding box center [460, 67] width 105 height 11
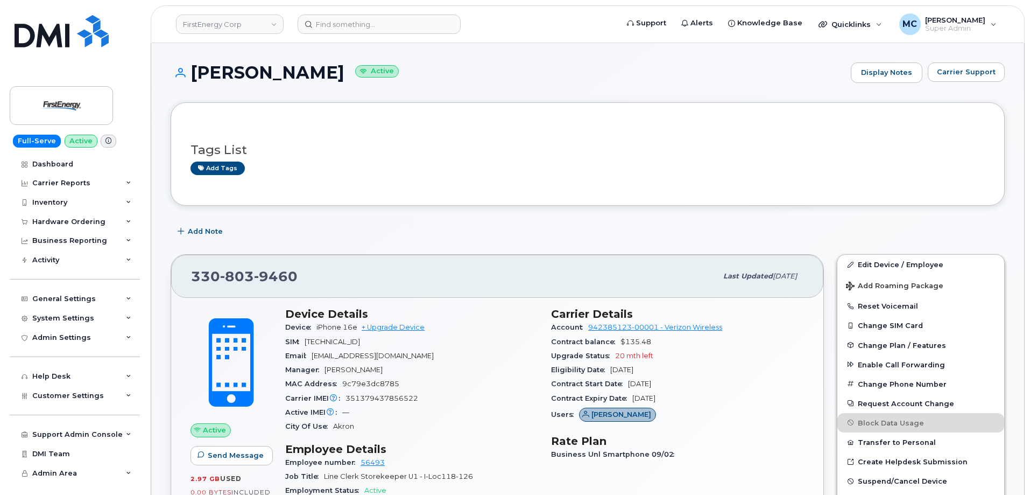
click at [578, 232] on div "Add Note" at bounding box center [588, 231] width 834 height 19
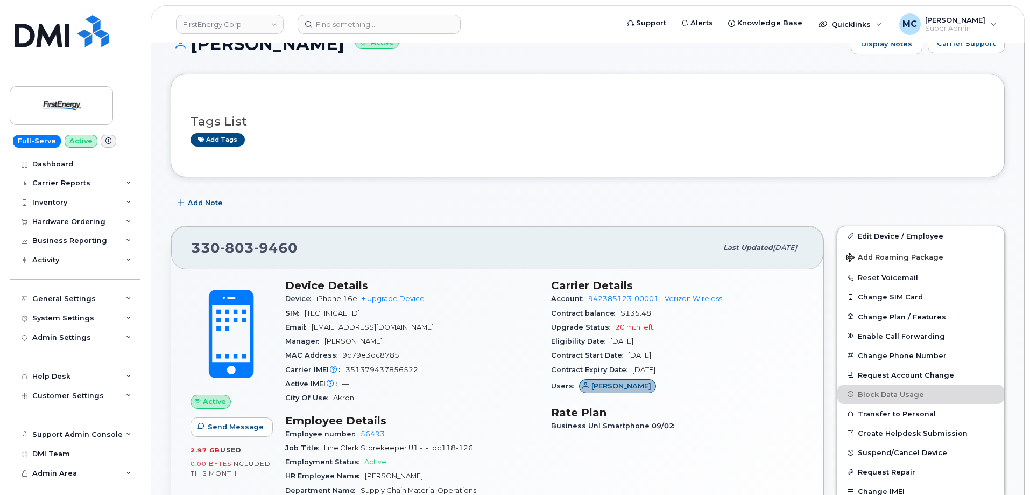
scroll to position [54, 0]
